Goal: Find specific page/section: Find specific page/section

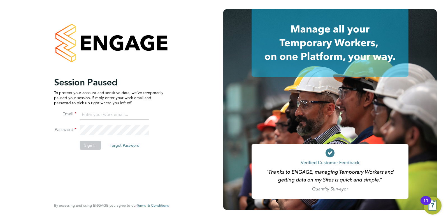
click at [114, 117] on input at bounding box center [114, 115] width 69 height 10
type input "[EMAIL_ADDRESS][DOMAIN_NAME]"
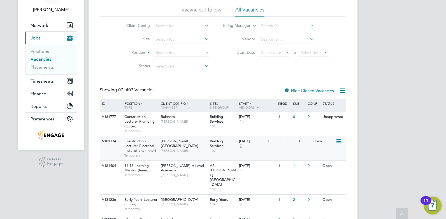
scroll to position [42, 0]
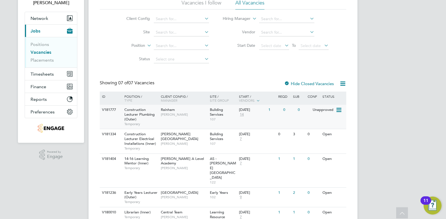
click at [244, 116] on span "14" at bounding box center [242, 114] width 6 height 5
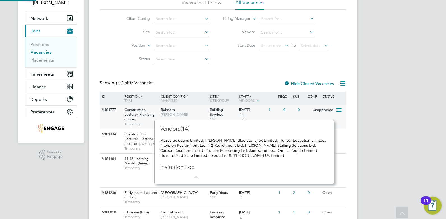
scroll to position [64, 175]
click at [251, 73] on div "Vacancies New Vacancy Vacancies I follow All Vacancies Client Config Site Posit…" at bounding box center [223, 130] width 247 height 294
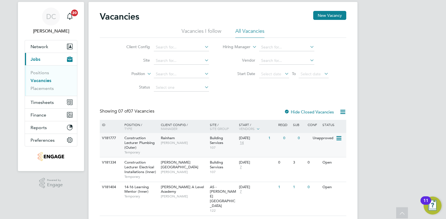
scroll to position [0, 0]
